Goal: Task Accomplishment & Management: Manage account settings

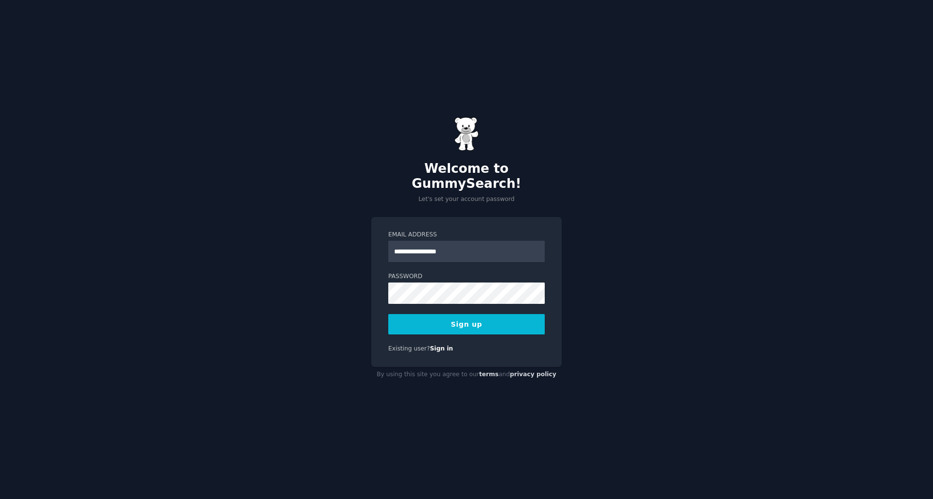
type input "**********"
click at [603, 326] on div "**********" at bounding box center [466, 249] width 933 height 499
click at [513, 323] on button "Sign up" at bounding box center [466, 324] width 156 height 20
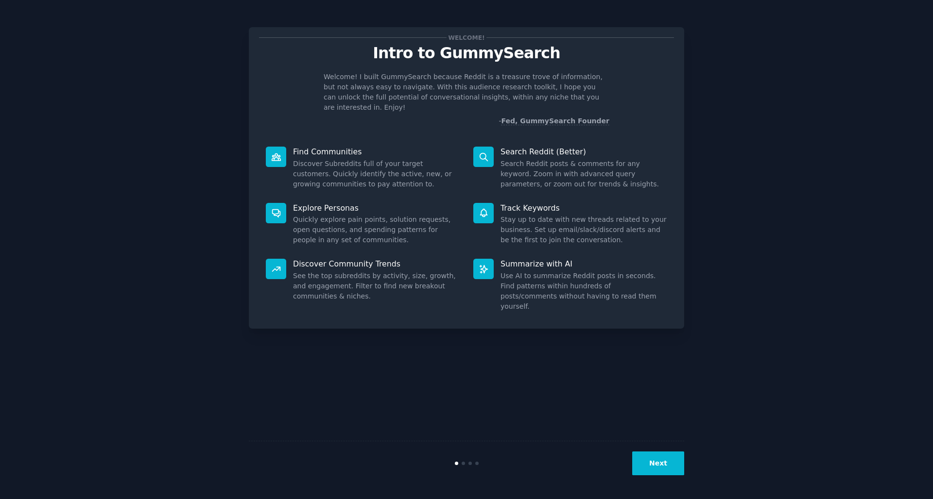
click at [663, 468] on button "Next" at bounding box center [658, 464] width 52 height 24
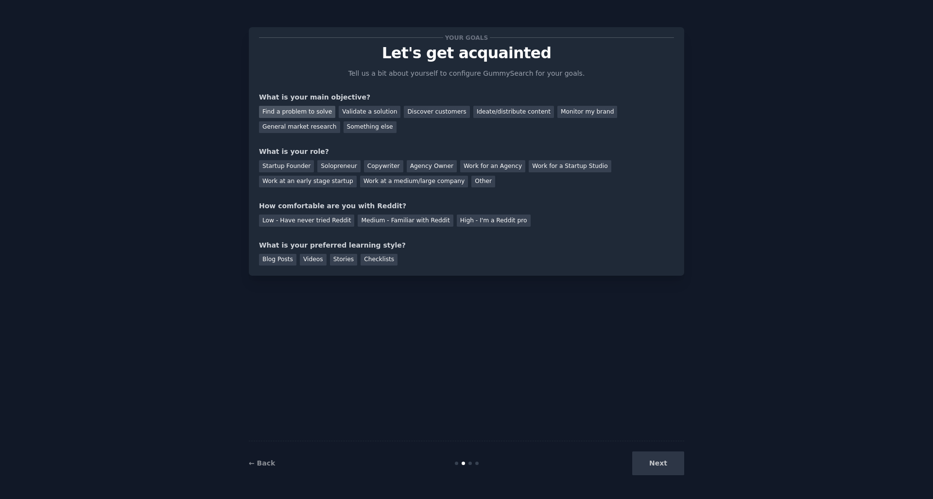
click at [305, 111] on div "Find a problem to solve" at bounding box center [297, 112] width 76 height 12
click at [353, 108] on div "Validate a solution" at bounding box center [370, 112] width 62 height 12
click at [299, 115] on div "Find a problem to solve" at bounding box center [297, 112] width 76 height 12
click at [289, 165] on div "Startup Founder" at bounding box center [286, 166] width 55 height 12
click at [402, 224] on div "Medium - Familiar with Reddit" at bounding box center [405, 221] width 95 height 12
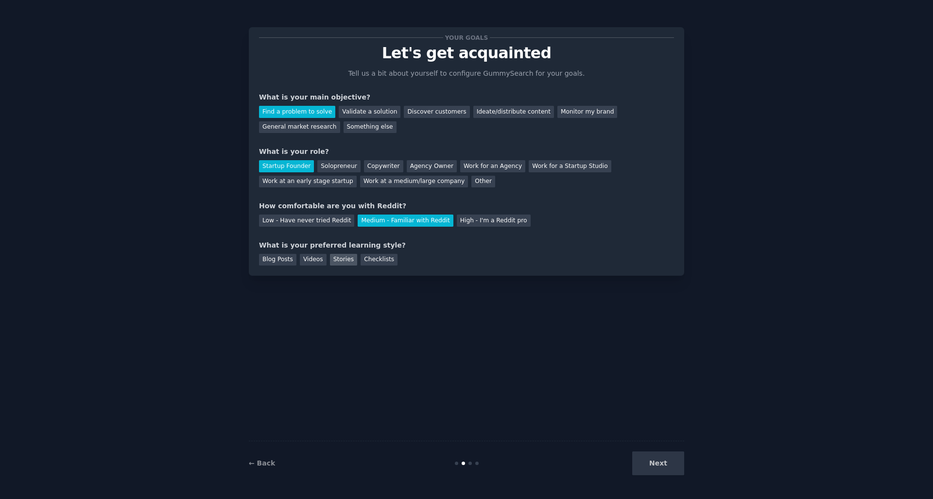
click at [340, 261] on div "Stories" at bounding box center [343, 260] width 27 height 12
click at [659, 455] on button "Next" at bounding box center [658, 464] width 52 height 24
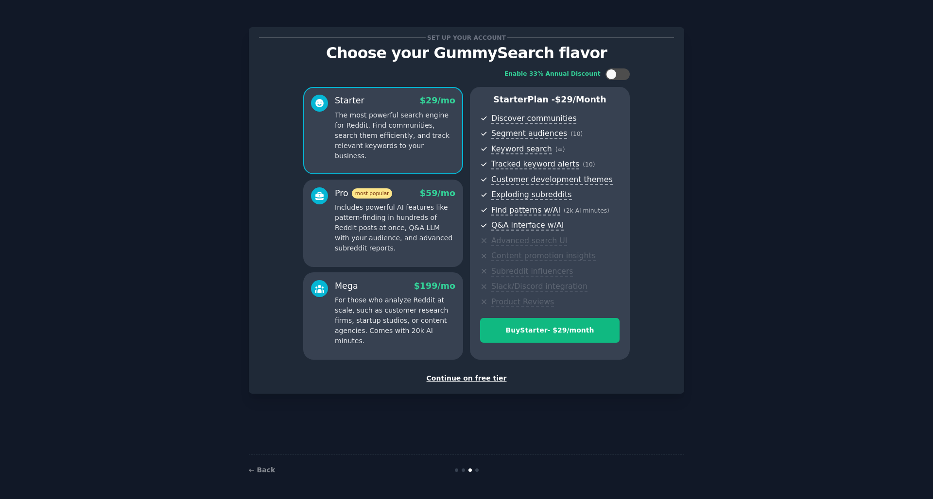
click at [477, 374] on div "Continue on free tier" at bounding box center [466, 379] width 415 height 10
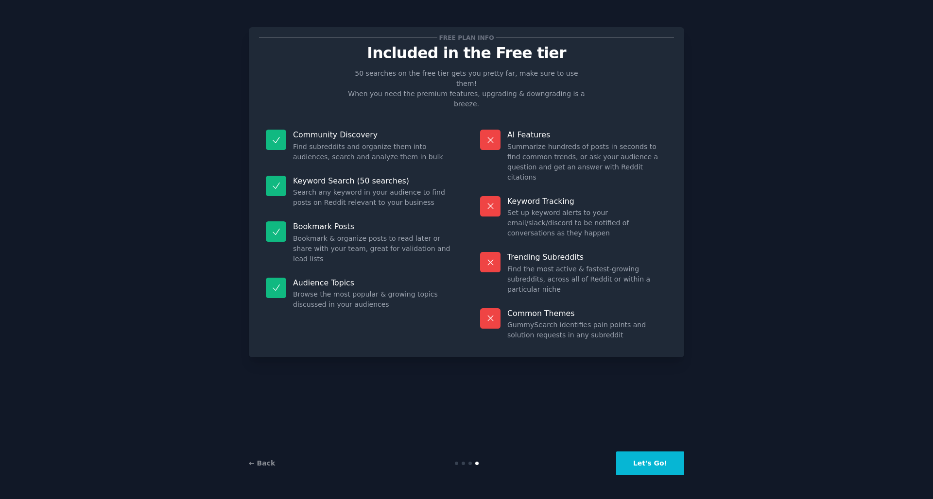
click at [657, 471] on button "Let's Go!" at bounding box center [650, 464] width 68 height 24
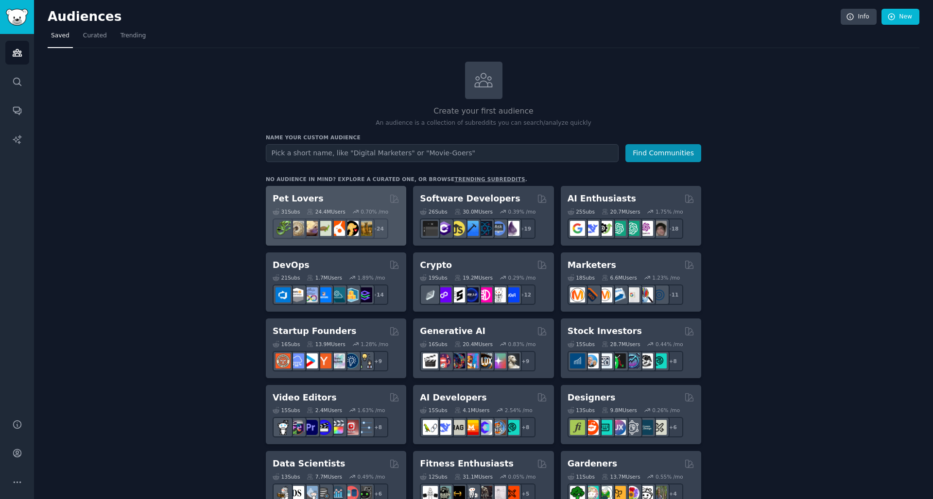
click at [318, 197] on div "Pet Lovers" at bounding box center [336, 199] width 127 height 12
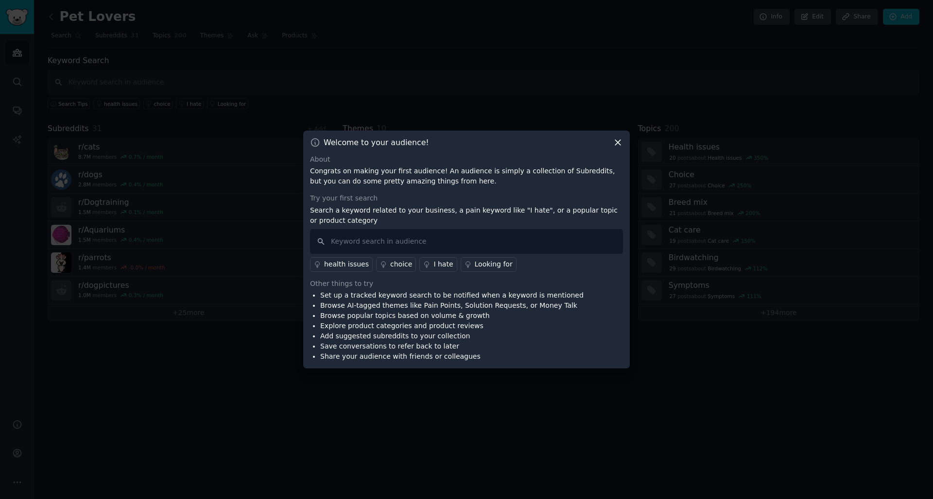
click at [623, 144] on div "Welcome to your audience! About Congrats on making your first audience! An audi…" at bounding box center [466, 250] width 326 height 239
click at [620, 144] on icon at bounding box center [618, 142] width 10 height 10
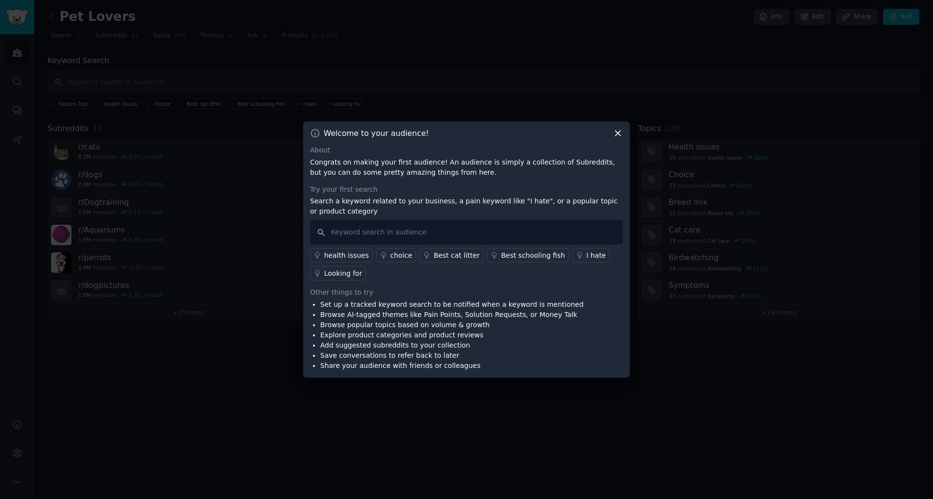
click at [618, 133] on icon at bounding box center [618, 133] width 10 height 10
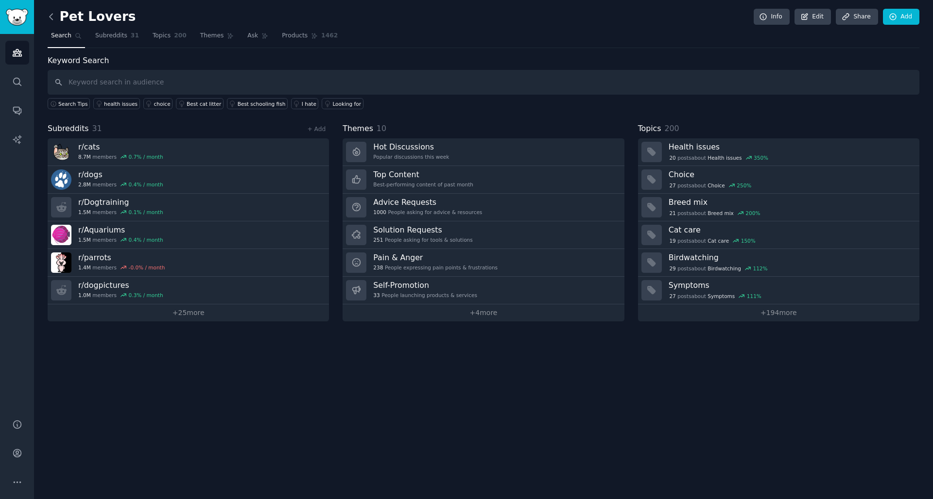
click at [52, 14] on icon at bounding box center [51, 17] width 10 height 10
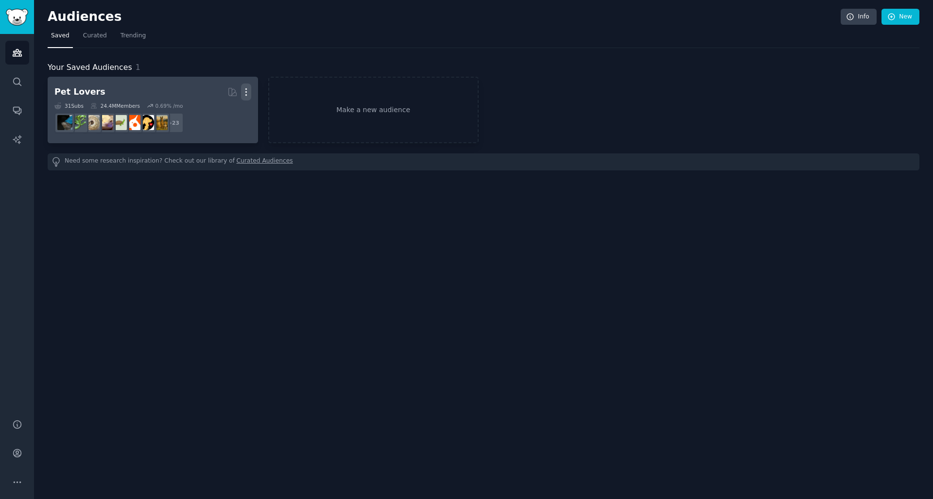
click at [247, 94] on icon "button" at bounding box center [246, 92] width 10 height 10
click at [222, 109] on p "Delete" at bounding box center [219, 112] width 22 height 10
